Goal: Communication & Community: Answer question/provide support

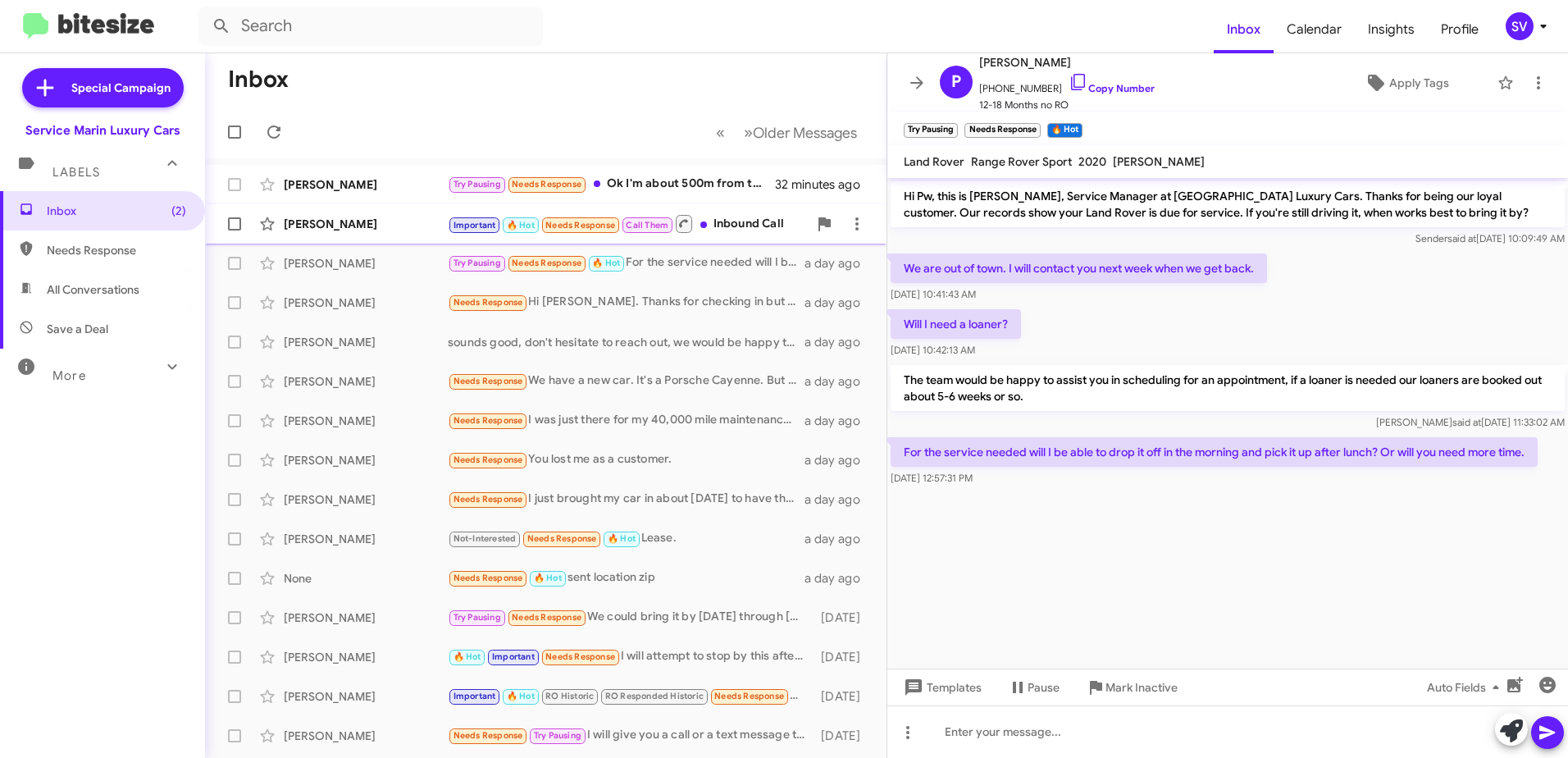
click at [341, 224] on div "[PERSON_NAME]" at bounding box center [365, 224] width 164 height 17
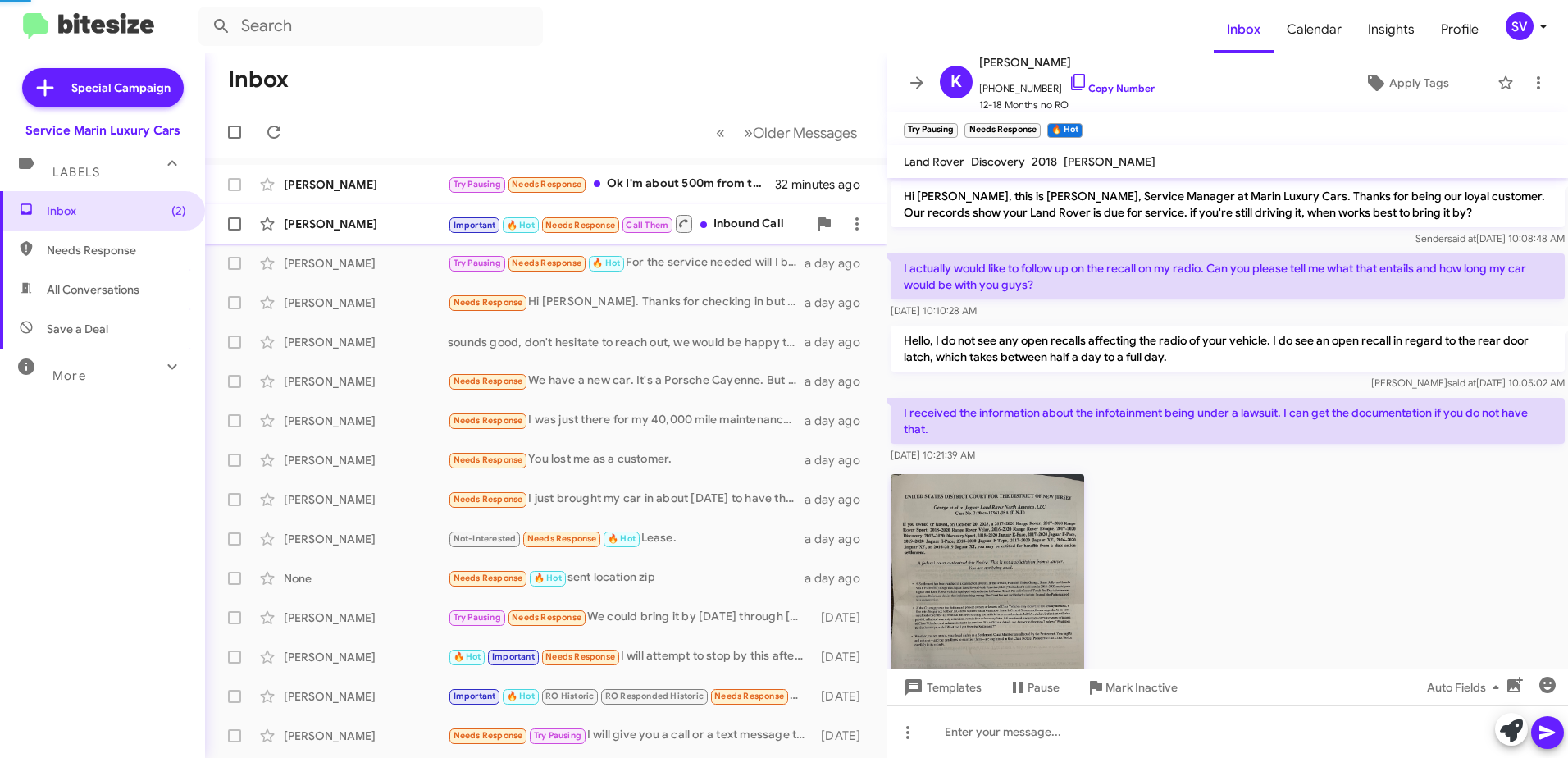
scroll to position [635, 0]
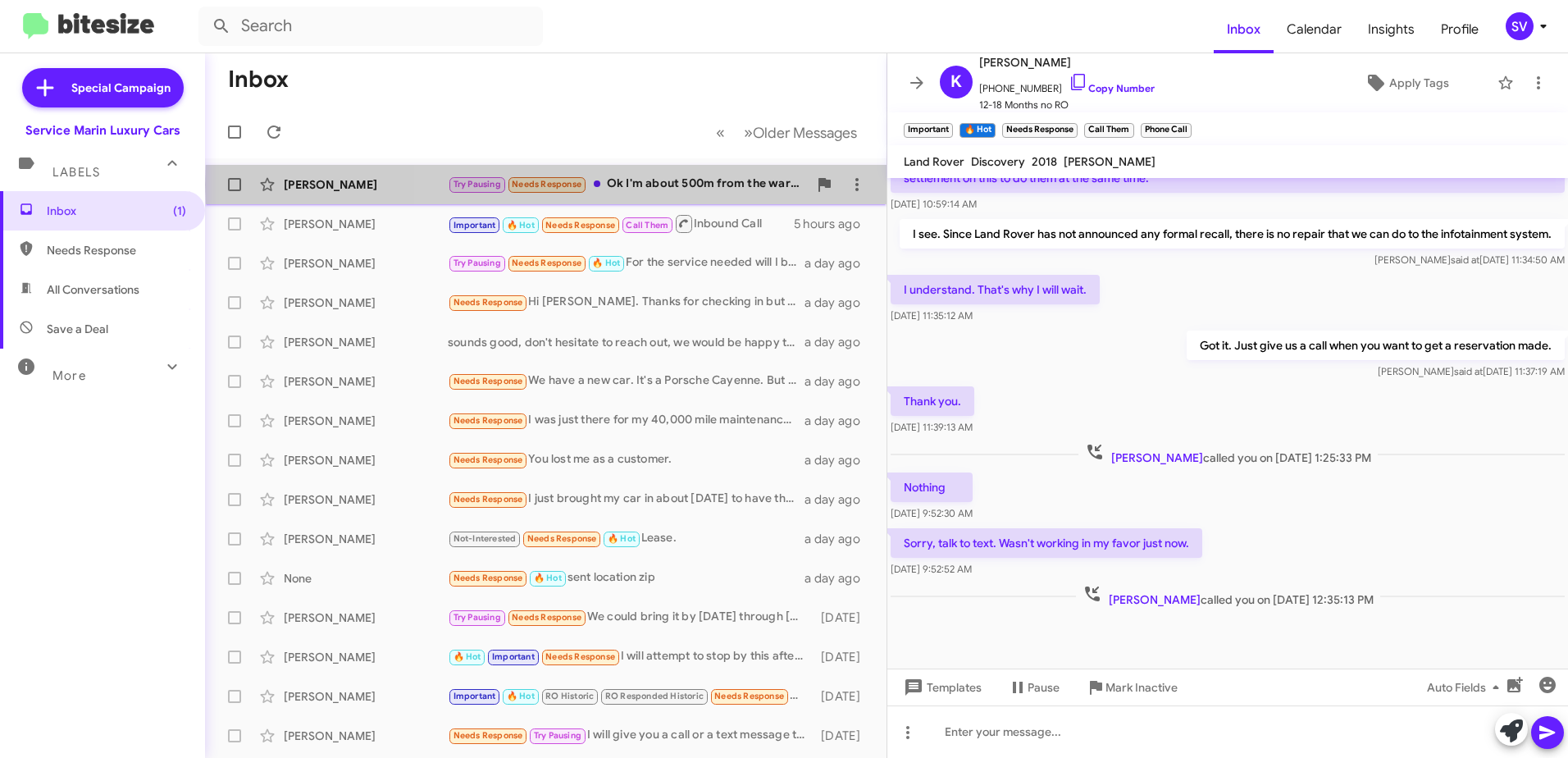
click at [680, 184] on div "Try Pausing Needs Response Ok I'm about 500m from the warranty expiration so th…" at bounding box center [628, 184] width 360 height 19
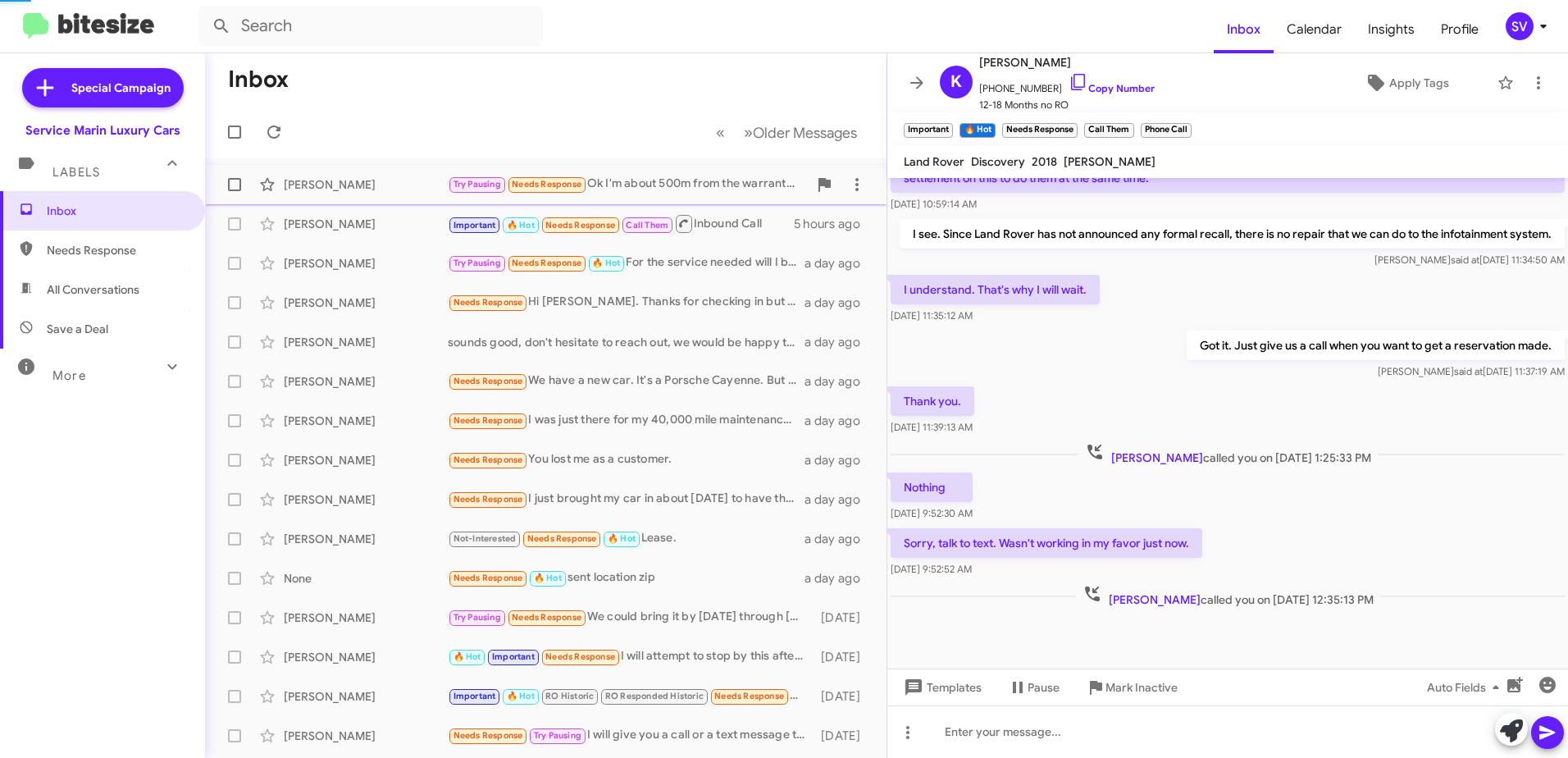
scroll to position [136, 0]
